Goal: Information Seeking & Learning: Find specific fact

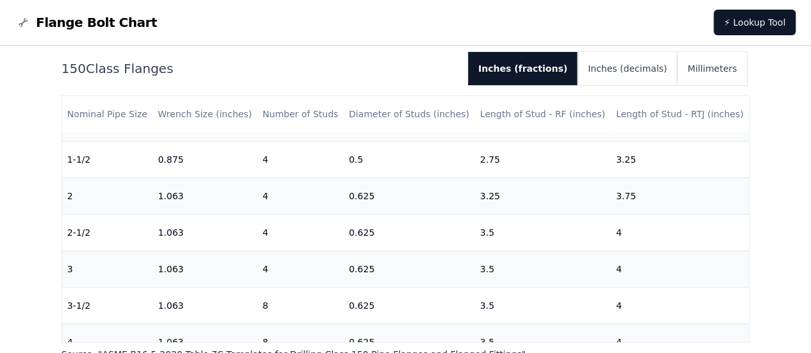
scroll to position [118, 0]
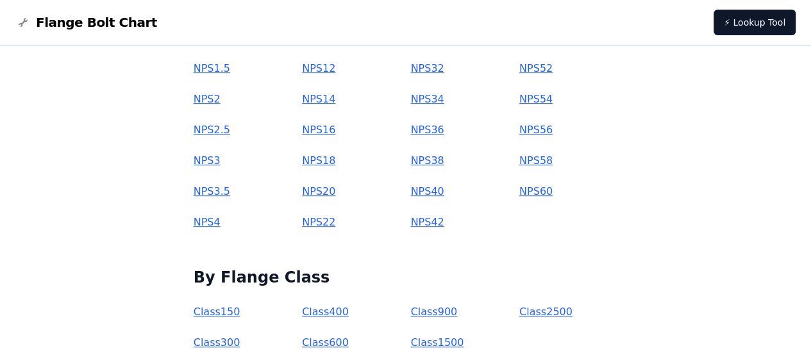
scroll to position [256, 0]
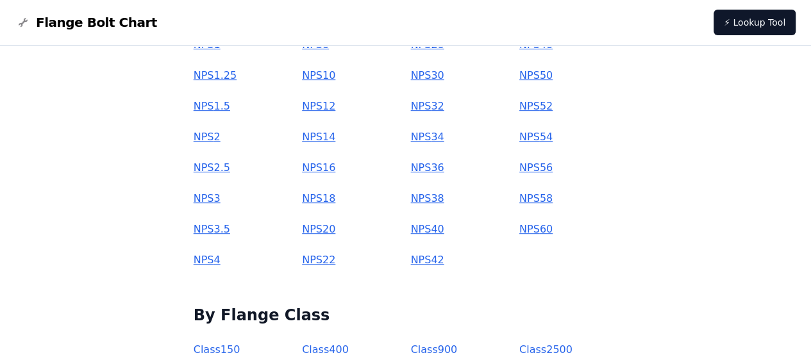
click at [435, 260] on link "NPS 42" at bounding box center [426, 260] width 33 height 12
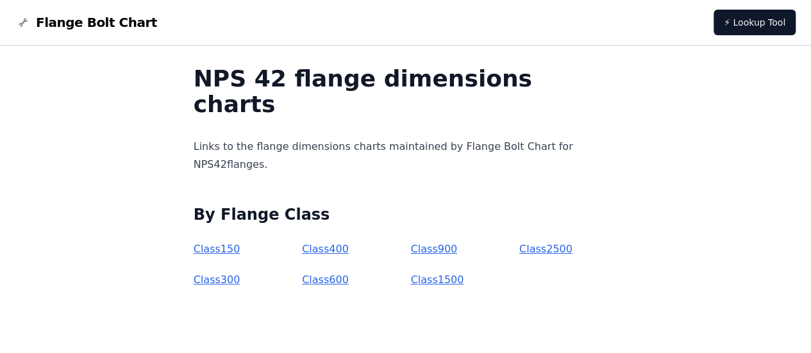
scroll to position [51, 0]
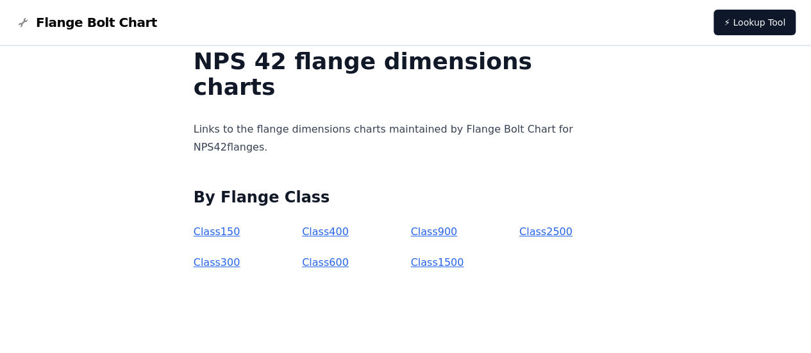
click at [240, 235] on link "Class 150" at bounding box center [217, 232] width 47 height 12
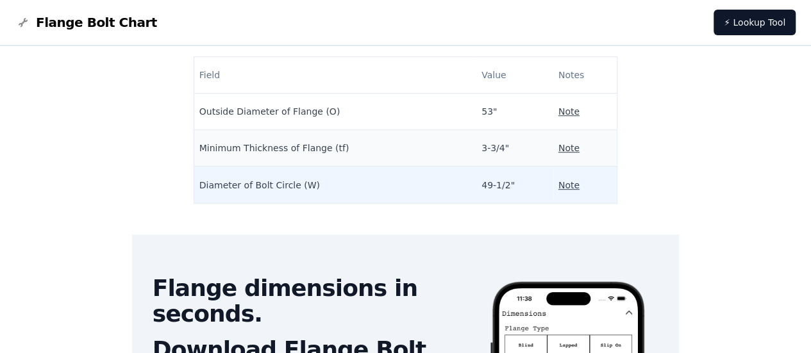
scroll to position [321, 0]
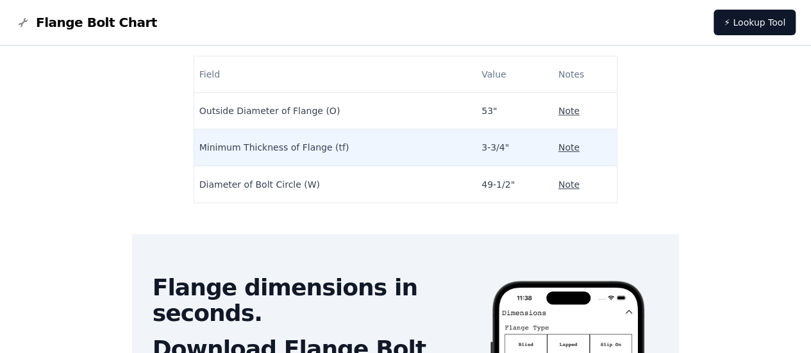
click at [558, 144] on p "Note" at bounding box center [568, 147] width 21 height 13
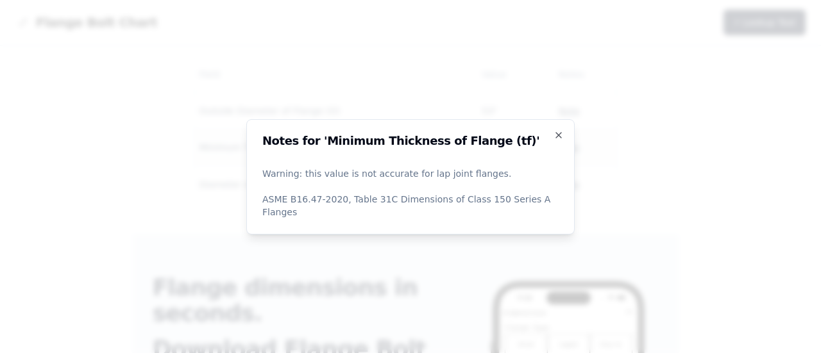
click at [532, 144] on h2 "Notes for 'Minimum Thickness of Flange (tf)'" at bounding box center [410, 141] width 296 height 12
click at [553, 142] on h2 "Notes for 'Minimum Thickness of Flange (tf)'" at bounding box center [410, 141] width 296 height 12
click at [558, 140] on icon "button" at bounding box center [558, 135] width 10 height 10
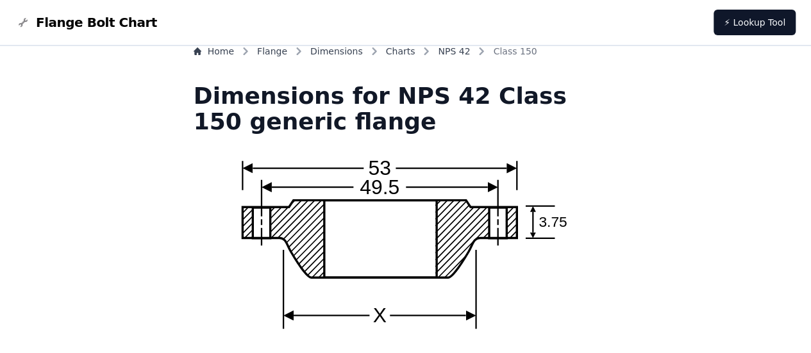
scroll to position [0, 0]
